Goal: Navigation & Orientation: Find specific page/section

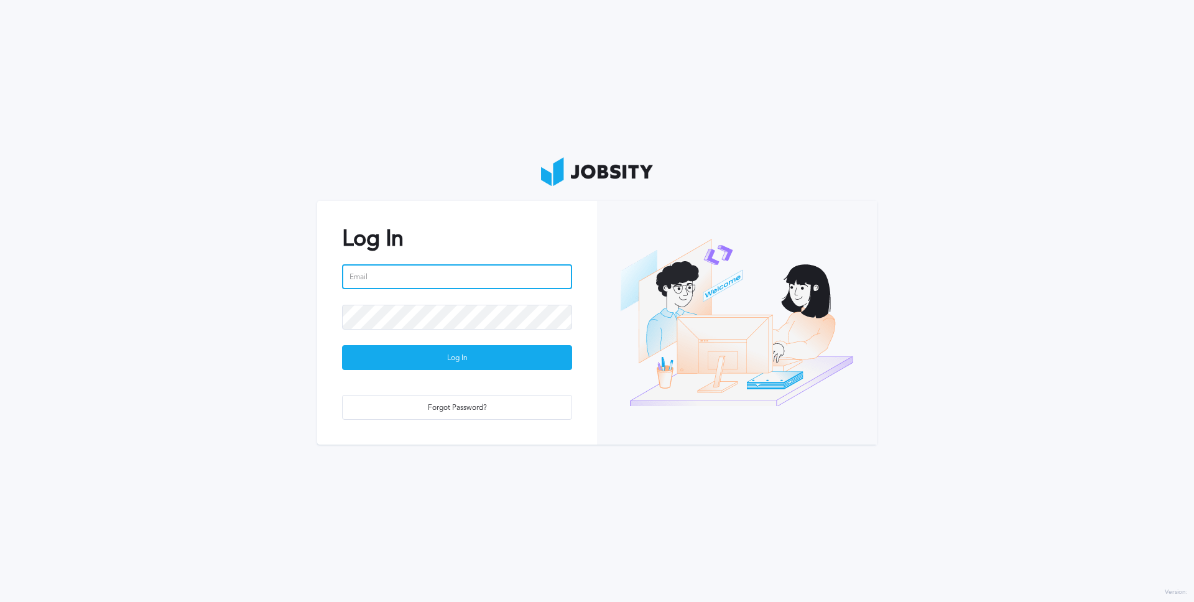
click at [418, 274] on input "email" at bounding box center [457, 276] width 230 height 25
click at [395, 275] on input "email" at bounding box center [457, 276] width 230 height 25
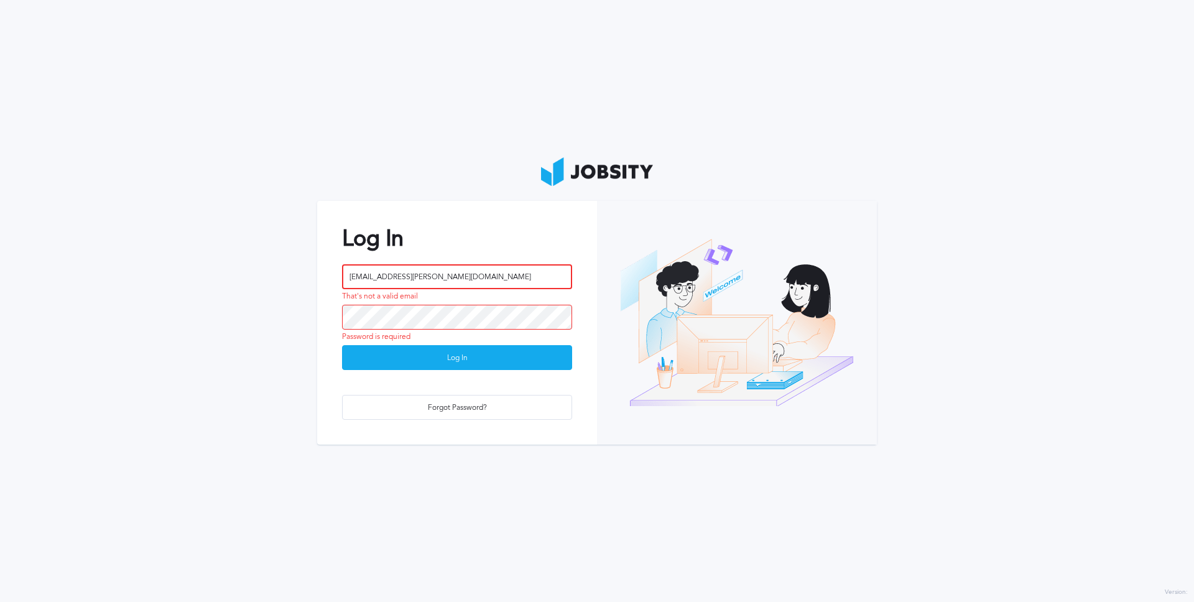
type input "[EMAIL_ADDRESS][PERSON_NAME][DOMAIN_NAME]"
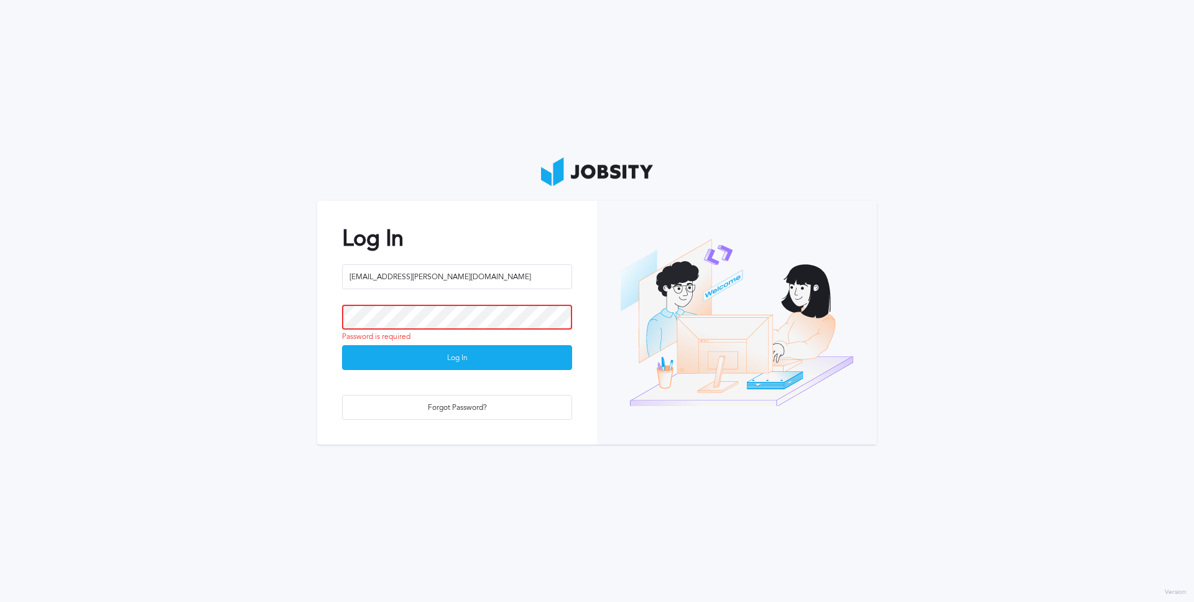
click at [342, 345] on button "Log In" at bounding box center [457, 357] width 230 height 25
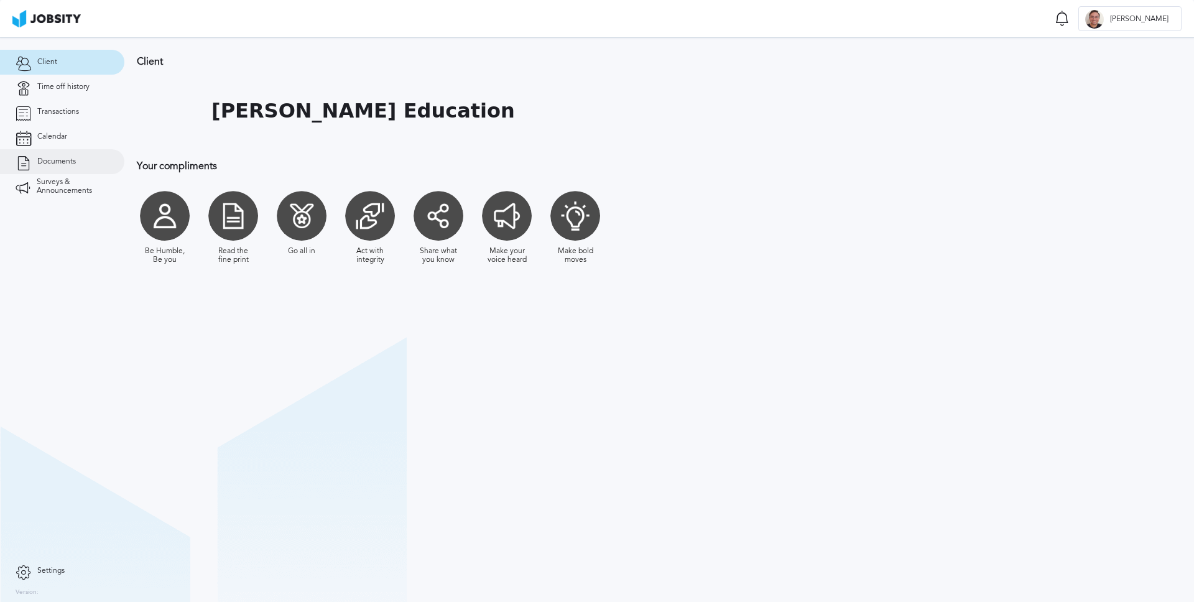
click at [39, 160] on span "Documents" at bounding box center [56, 161] width 39 height 9
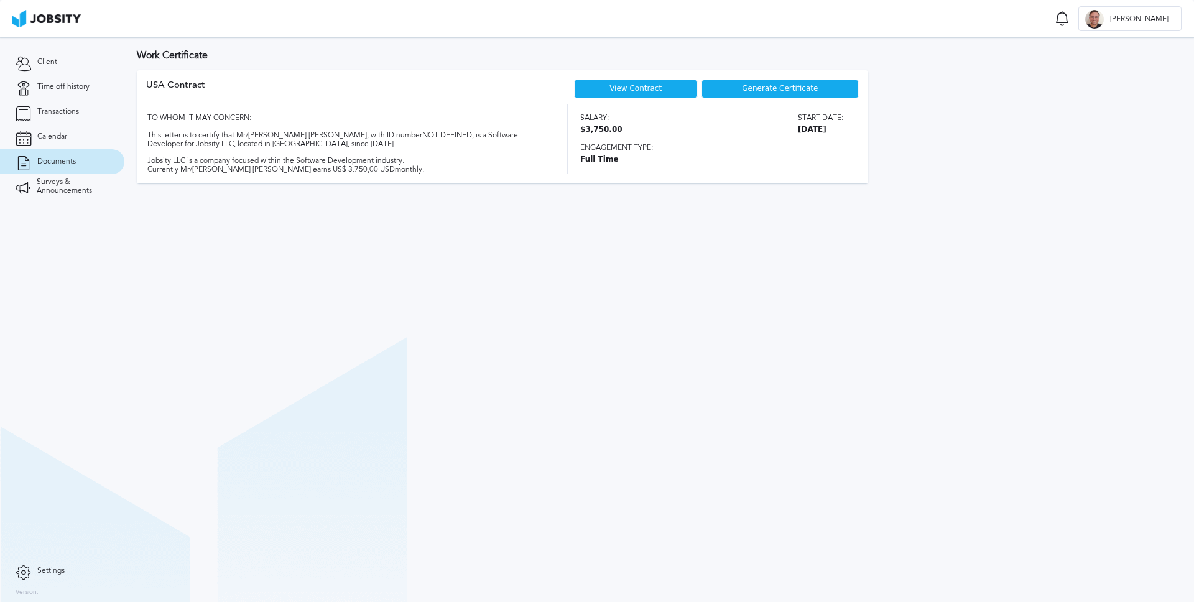
click at [627, 90] on link "View Contract" at bounding box center [635, 88] width 52 height 9
click at [55, 187] on span "Surveys & Announcements" at bounding box center [73, 186] width 72 height 17
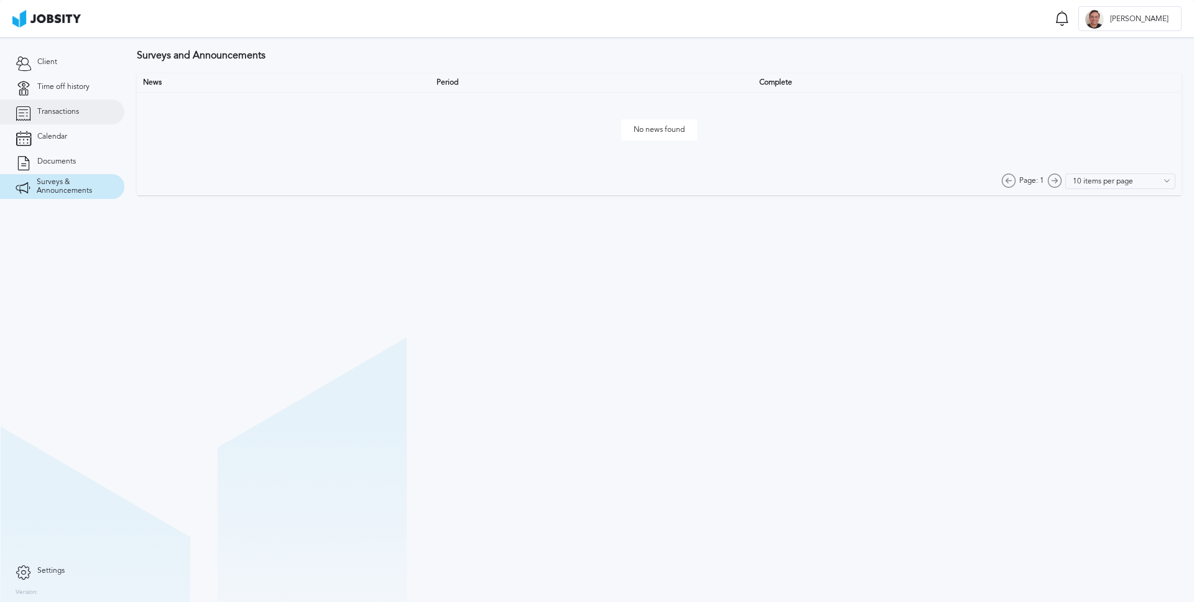
click at [49, 112] on span "Transactions" at bounding box center [58, 112] width 42 height 9
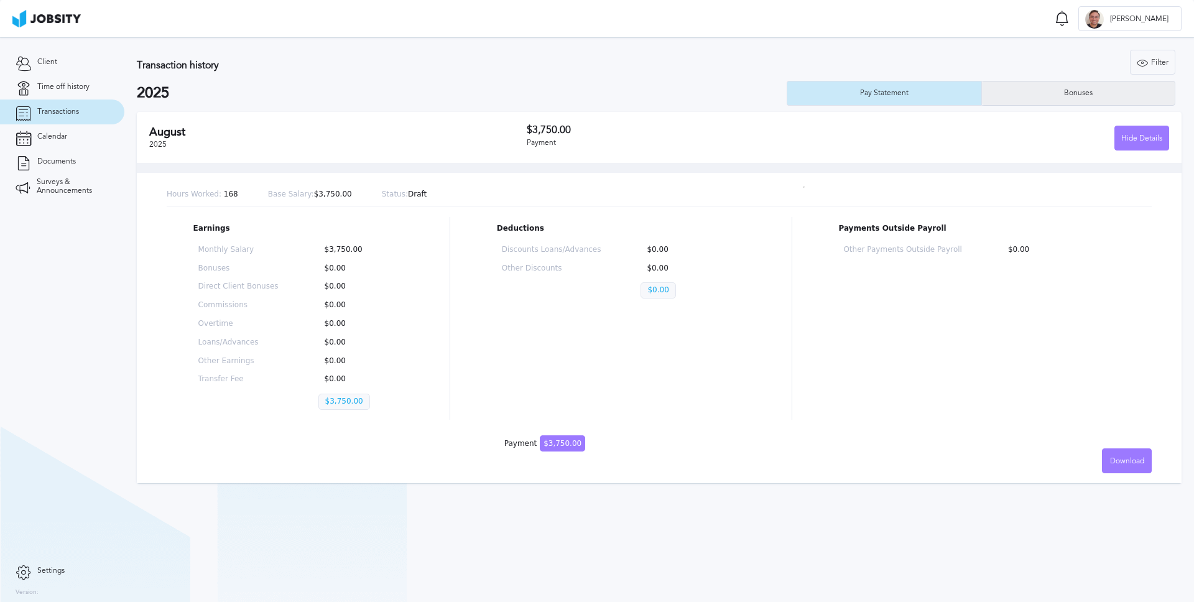
click at [1066, 93] on div "Bonuses" at bounding box center [1078, 93] width 41 height 9
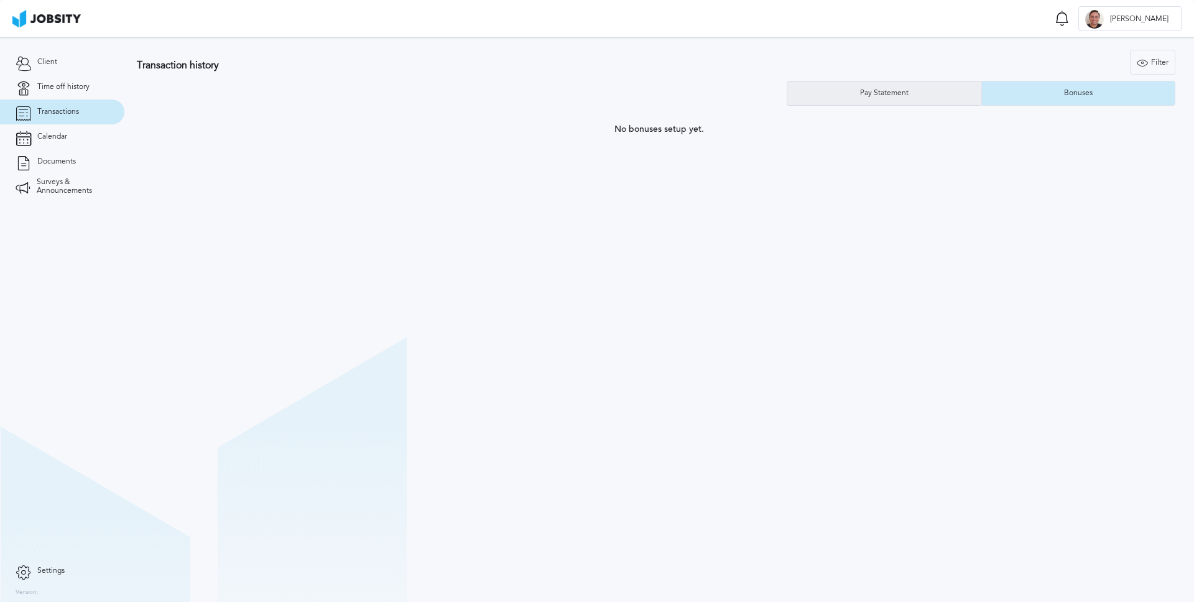
click at [907, 91] on div "Pay Statement" at bounding box center [884, 93] width 61 height 9
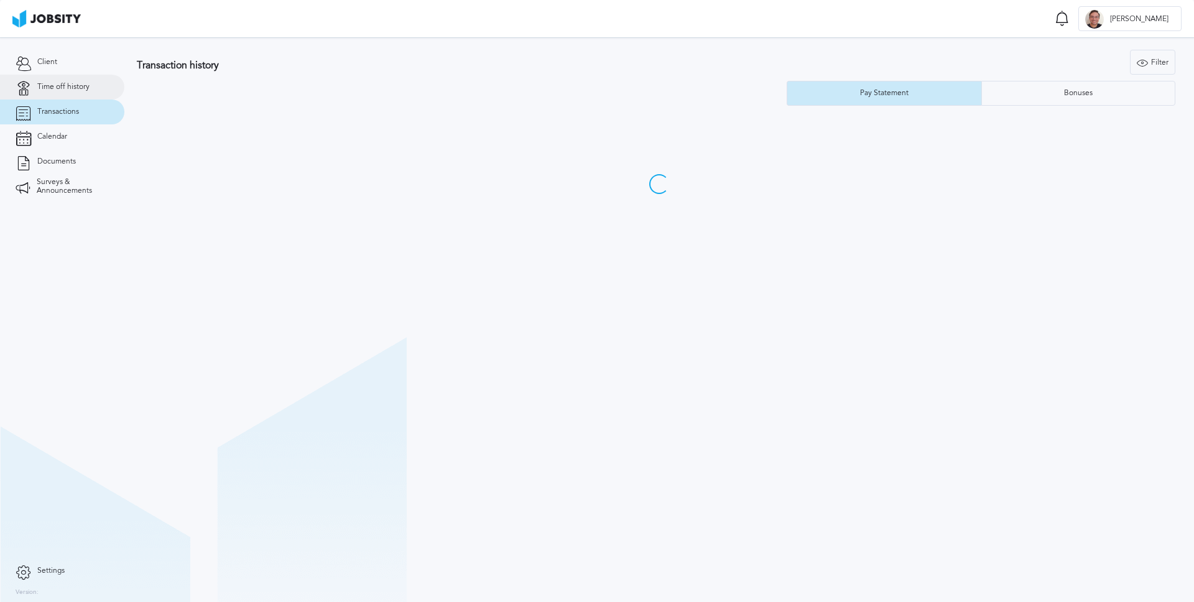
click at [64, 91] on link "Time off history" at bounding box center [62, 87] width 124 height 25
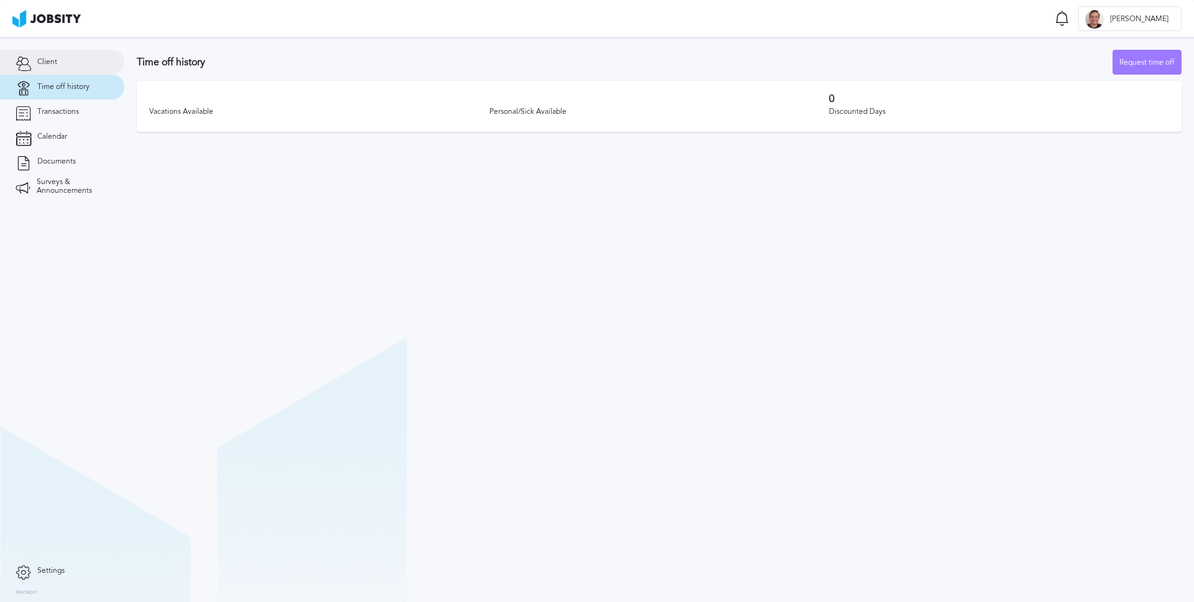
click at [55, 67] on link "Client" at bounding box center [62, 62] width 124 height 25
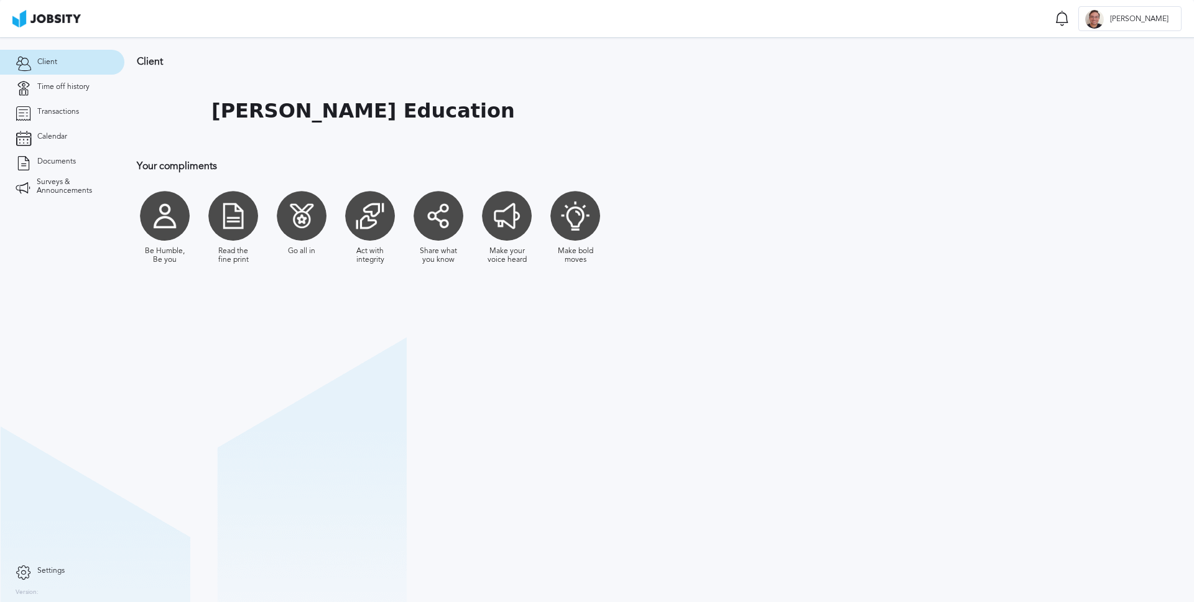
click at [297, 231] on div at bounding box center [302, 216] width 50 height 50
